Goal: Information Seeking & Learning: Learn about a topic

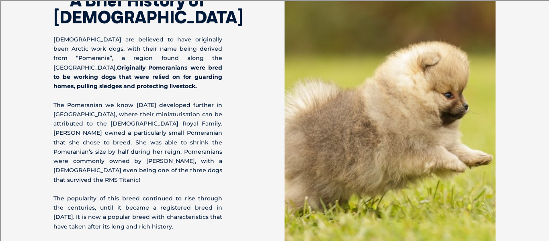
scroll to position [594, 0]
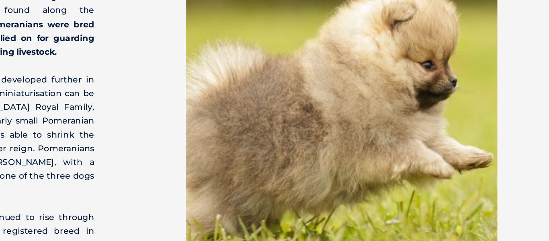
click at [492, 120] on img at bounding box center [390, 125] width 211 height 352
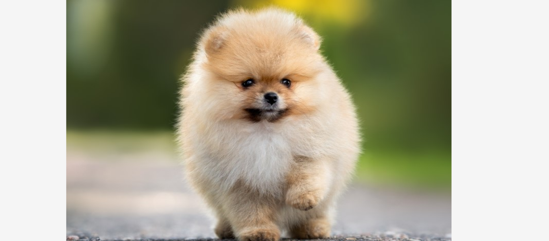
scroll to position [2122, 0]
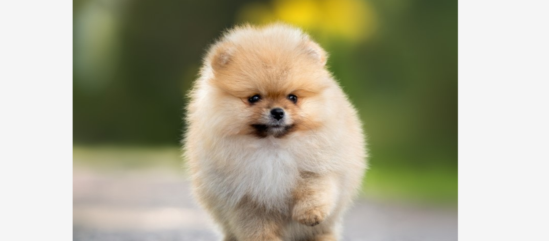
click at [417, 133] on img at bounding box center [390, 152] width 211 height 211
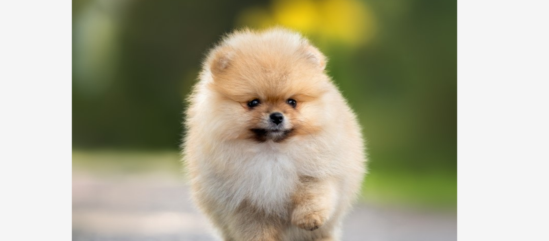
click at [514, 107] on section "Feeding Pomeranians Pomeranians thrive on a diet of high-quality dog food with …" at bounding box center [274, 164] width 549 height 299
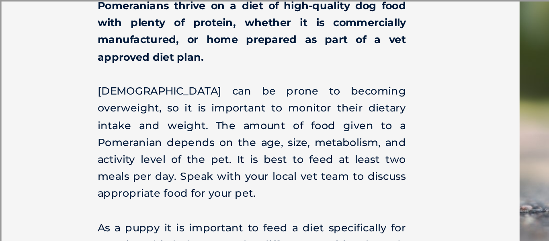
scroll to position [2226, 0]
